Goal: Complete application form

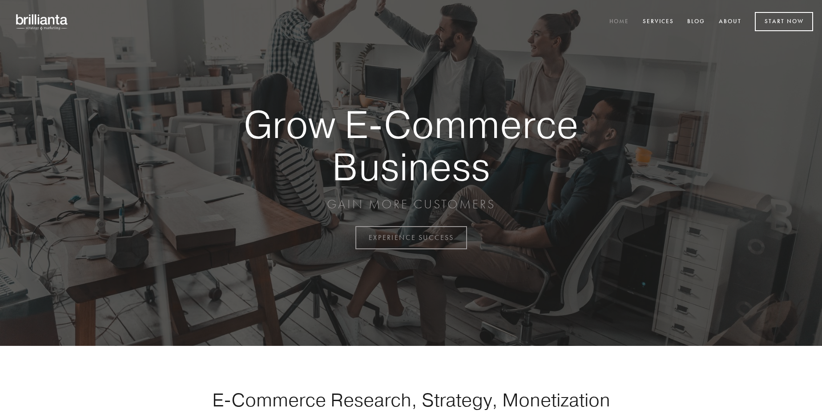
scroll to position [2332, 0]
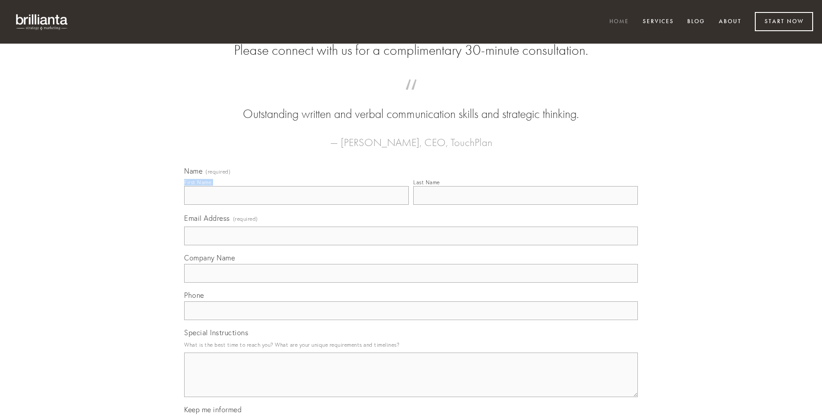
type input "[PERSON_NAME]"
click at [525, 205] on input "Last Name" at bounding box center [525, 195] width 225 height 19
type input "[PERSON_NAME]"
click at [411, 245] on input "Email Address (required)" at bounding box center [411, 235] width 454 height 19
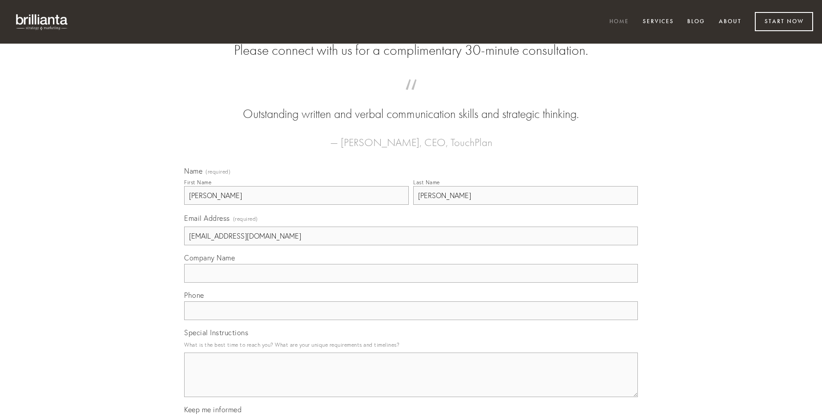
type input "[EMAIL_ADDRESS][DOMAIN_NAME]"
click at [411, 282] on input "Company Name" at bounding box center [411, 273] width 454 height 19
type input "repudiandae"
click at [411, 320] on input "text" at bounding box center [411, 310] width 454 height 19
click at [411, 383] on textarea "Special Instructions" at bounding box center [411, 374] width 454 height 44
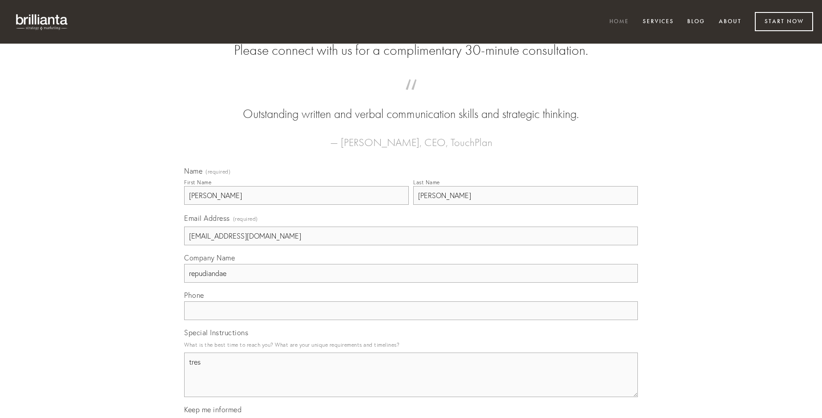
type textarea "tres"
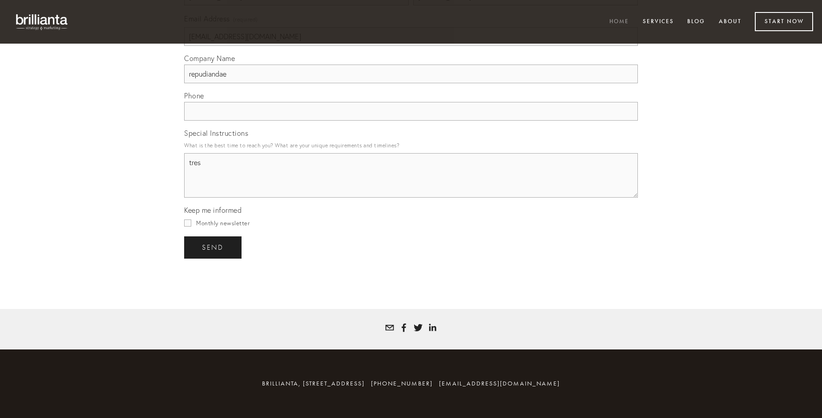
click at [214, 247] on span "send" at bounding box center [213, 247] width 22 height 8
